Goal: Use online tool/utility: Utilize a website feature to perform a specific function

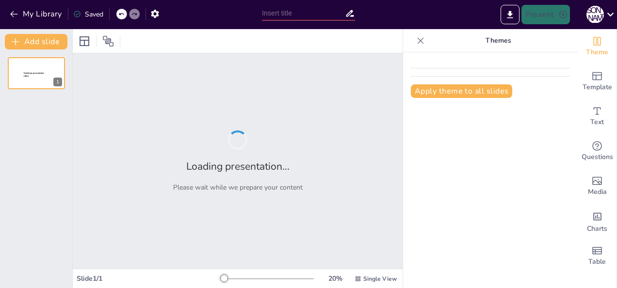
type input "Imported GAD_Audit_Mati_Presentation.pptx"
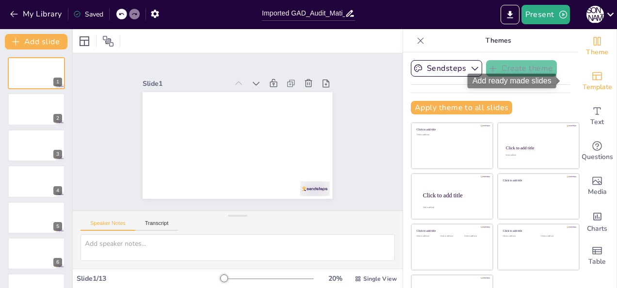
click at [592, 81] on icon "Add ready made slides" at bounding box center [598, 76] width 12 height 12
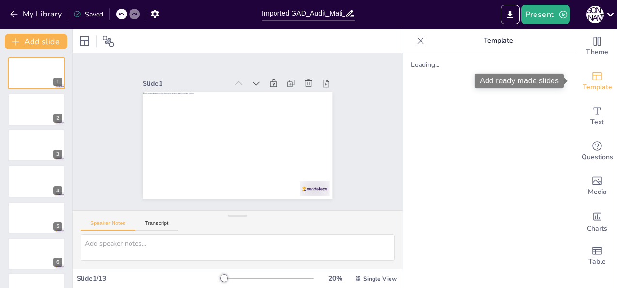
click at [592, 82] on icon "Add ready made slides" at bounding box center [598, 76] width 12 height 12
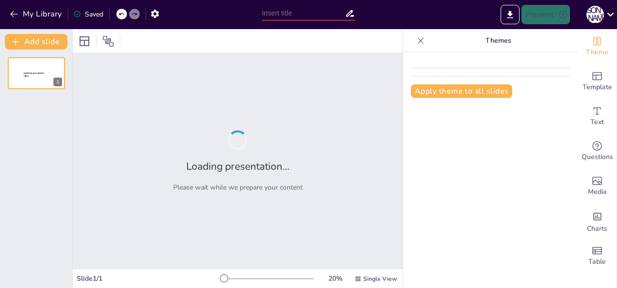
type input "Imported GAD_Audit_Mati_Presentation.pptx"
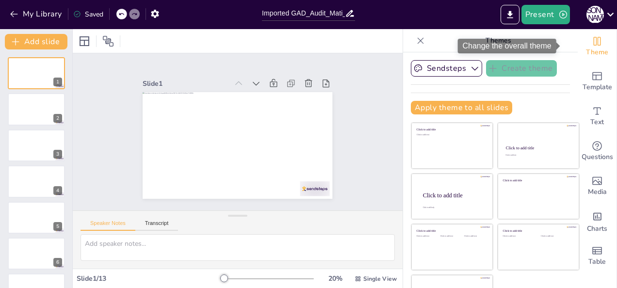
click at [594, 45] on icon "Change the overall theme" at bounding box center [597, 41] width 7 height 9
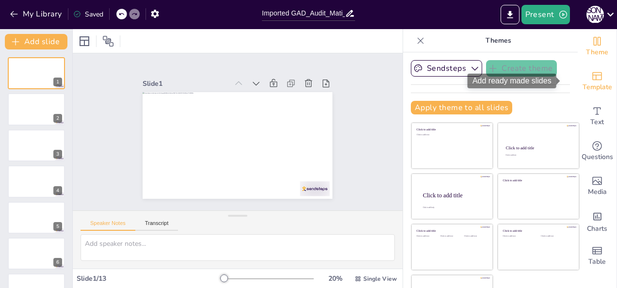
click at [592, 82] on icon "Add ready made slides" at bounding box center [598, 76] width 12 height 12
